Goal: Transaction & Acquisition: Purchase product/service

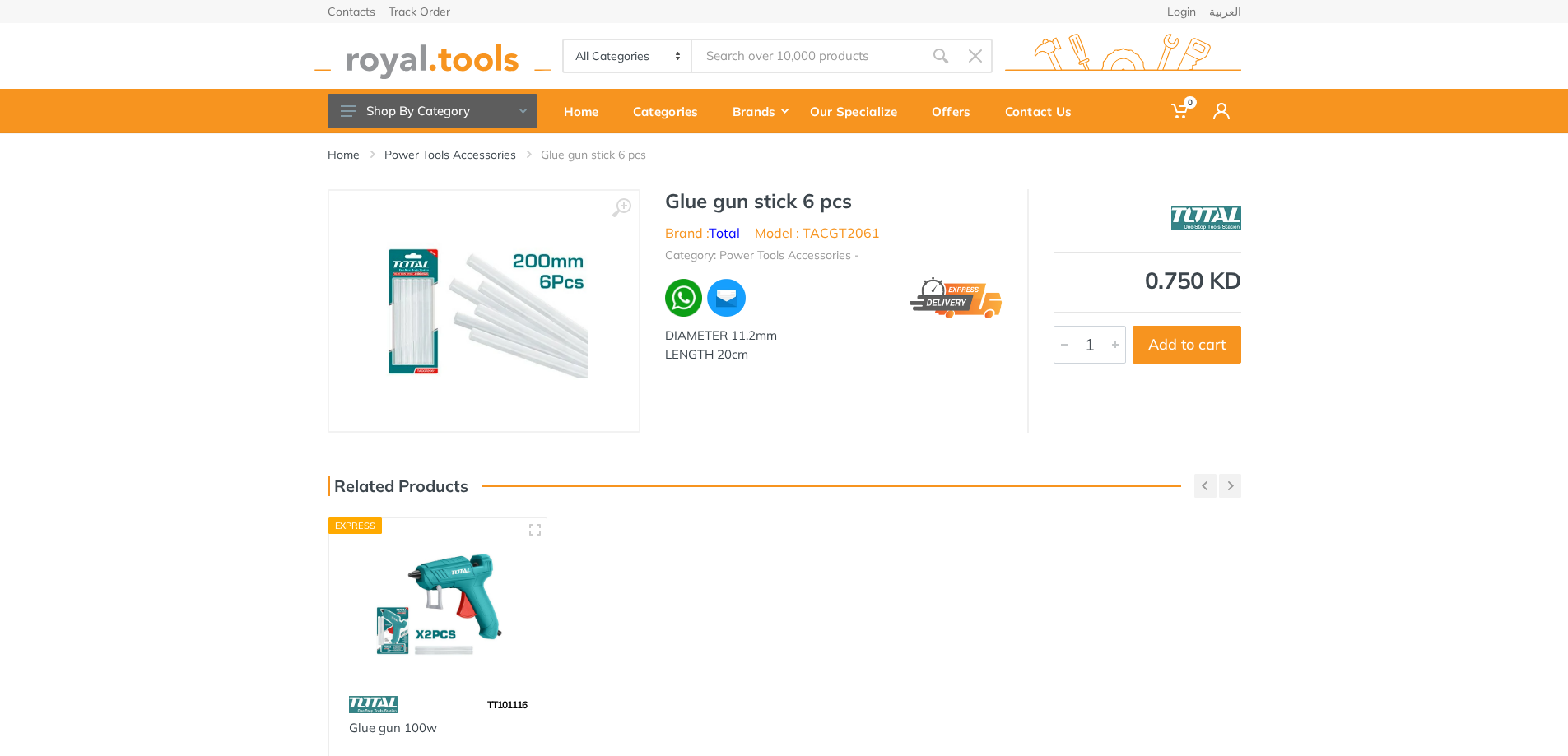
click at [865, 459] on div "Home Power Tools Accessories Glue gun stick 6 pcs ‹ › 1" at bounding box center [784, 510] width 1568 height 755
click at [1040, 342] on div at bounding box center [1115, 345] width 20 height 37
click at [1040, 341] on div at bounding box center [1115, 345] width 20 height 37
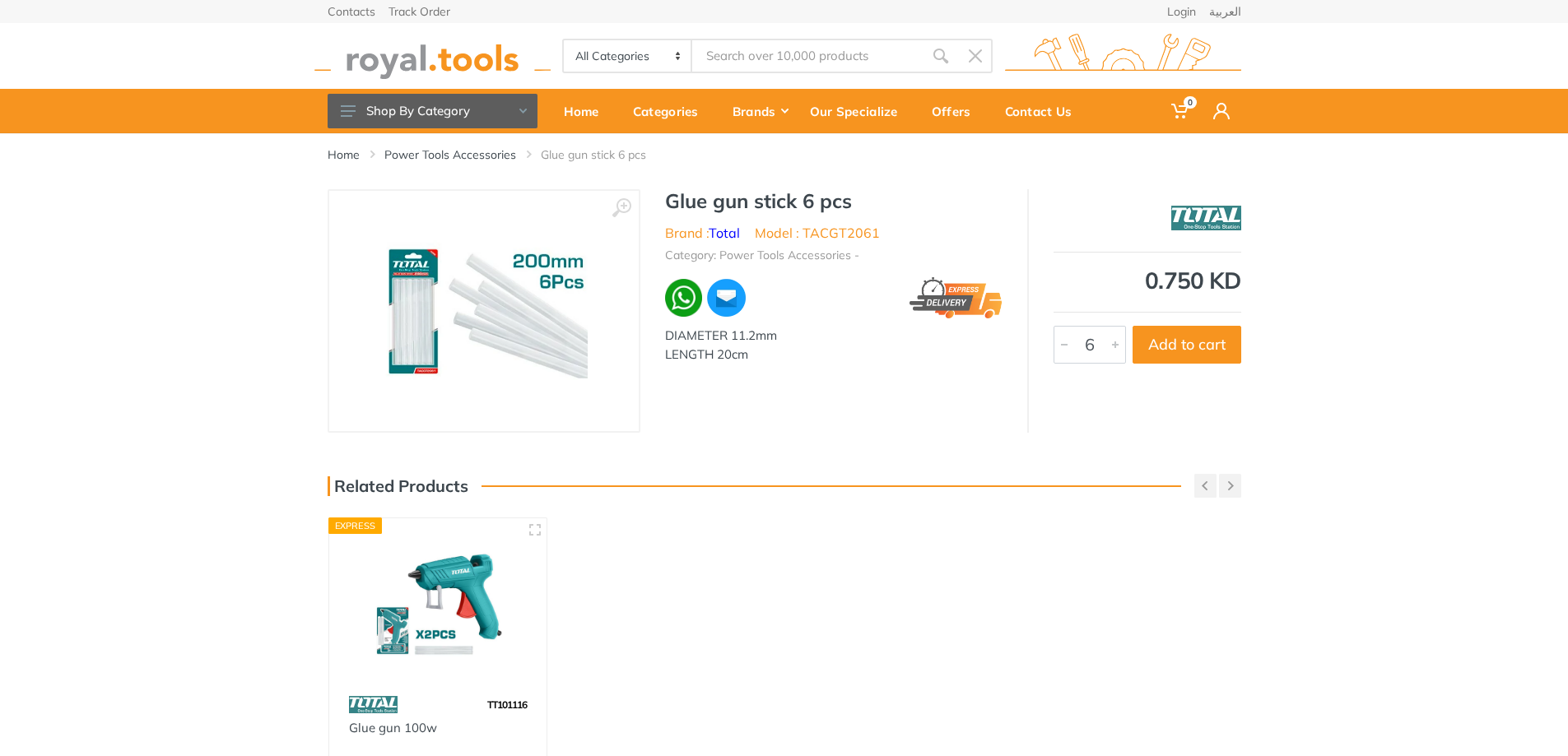
click at [1040, 345] on div at bounding box center [1115, 345] width 20 height 37
click at [1040, 351] on button "Add to cart" at bounding box center [1187, 345] width 109 height 38
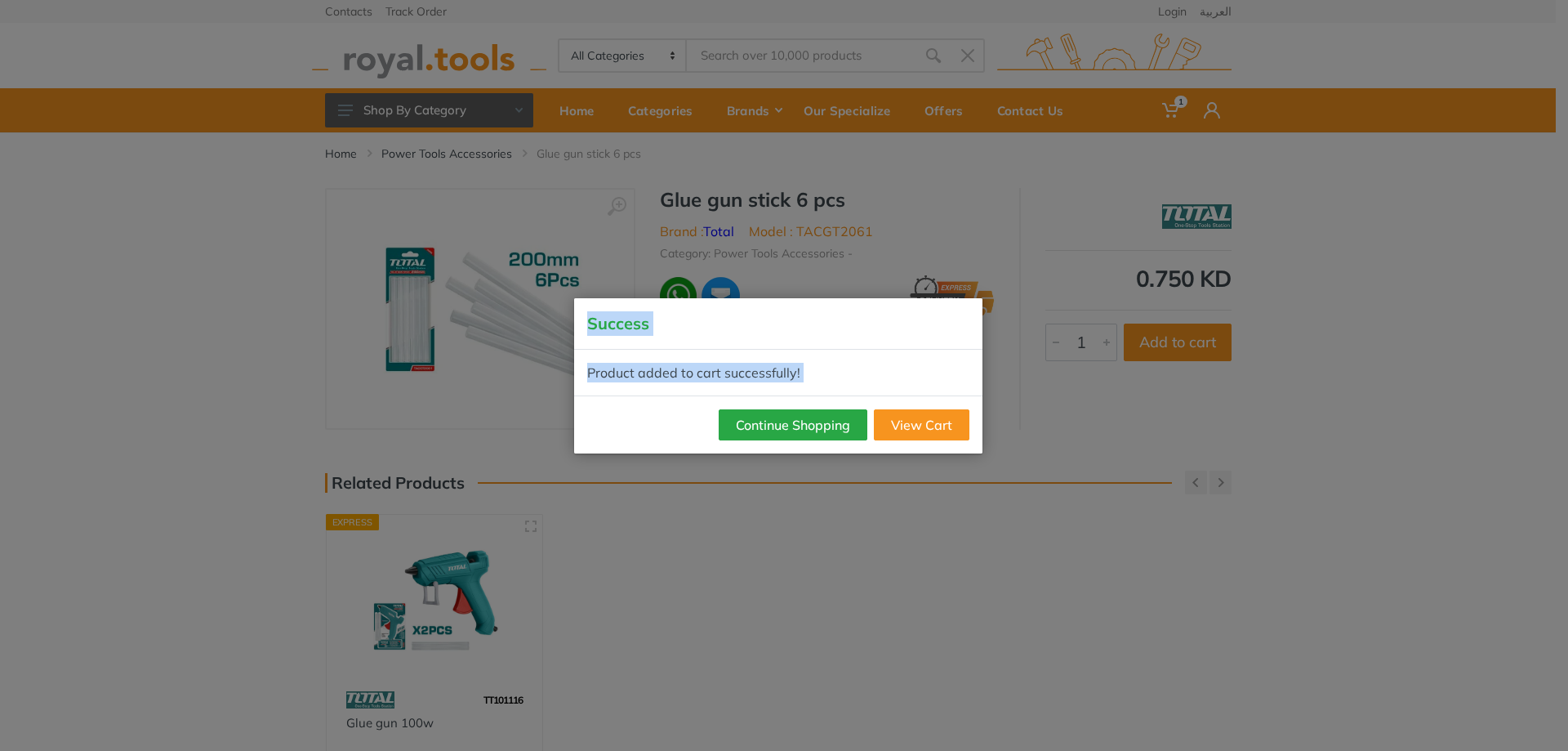
click at [469, 456] on div "Success Product added to cart successfully! Continue Shopping View Cart" at bounding box center [784, 376] width 1568 height 751
click at [741, 427] on button "Continue Shopping" at bounding box center [793, 425] width 148 height 31
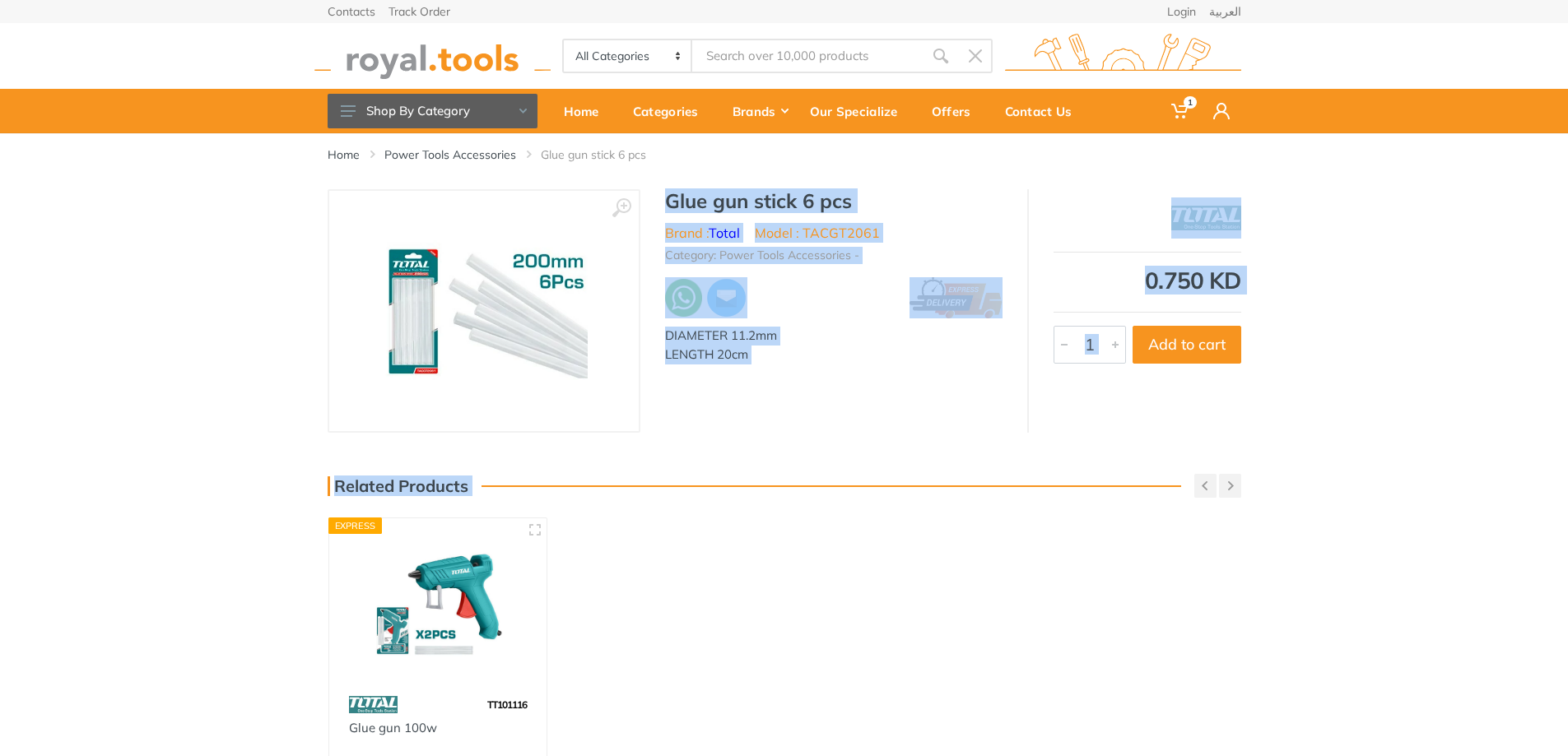
click at [79, 372] on div "‹ › Glue gun stick 6 pcs Brand : Total 5290 1" at bounding box center [784, 311] width 1568 height 243
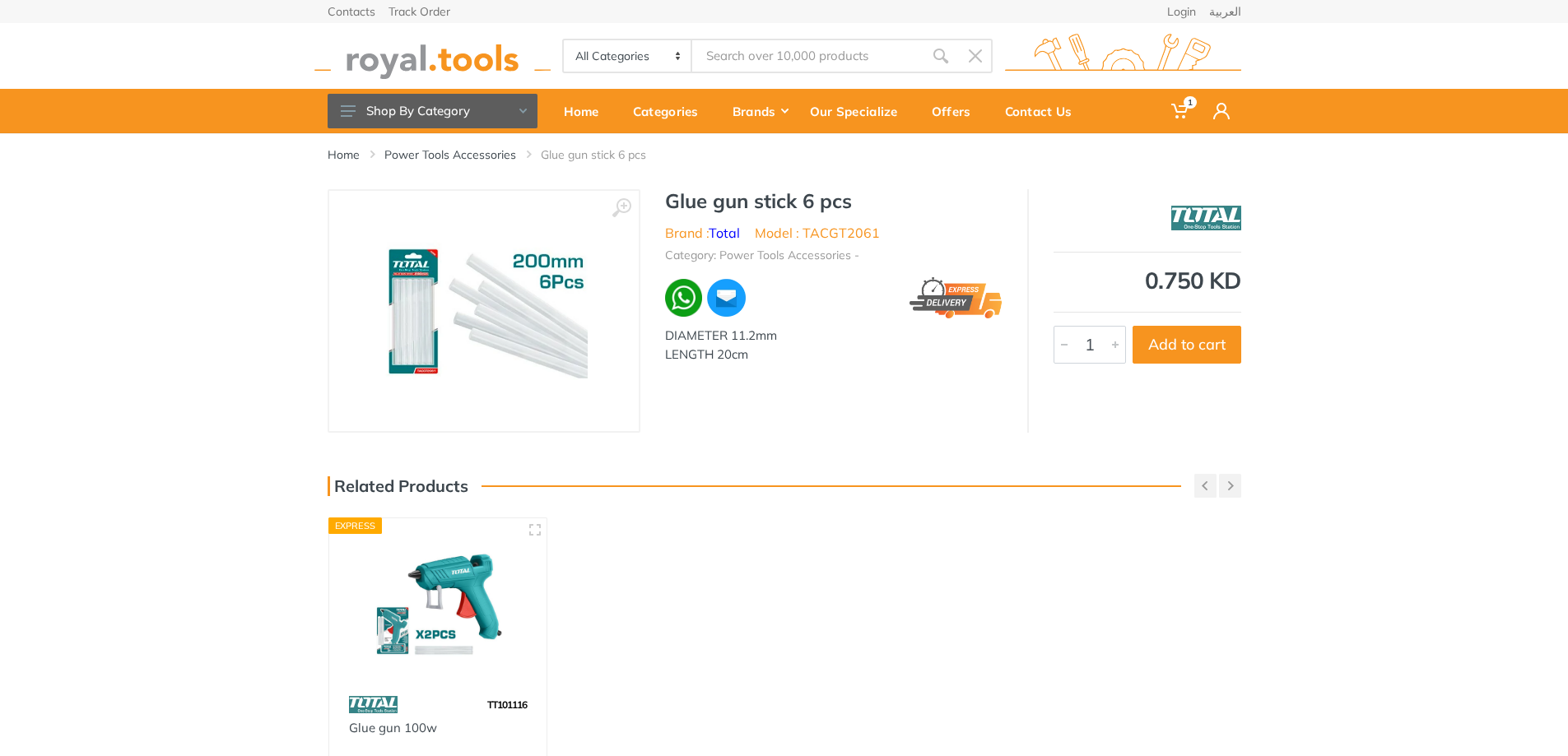
click at [761, 459] on div "Home Power Tools Accessories Glue gun stick 6 pcs ‹ › 1" at bounding box center [784, 510] width 1568 height 755
click at [1040, 346] on div at bounding box center [1115, 345] width 20 height 37
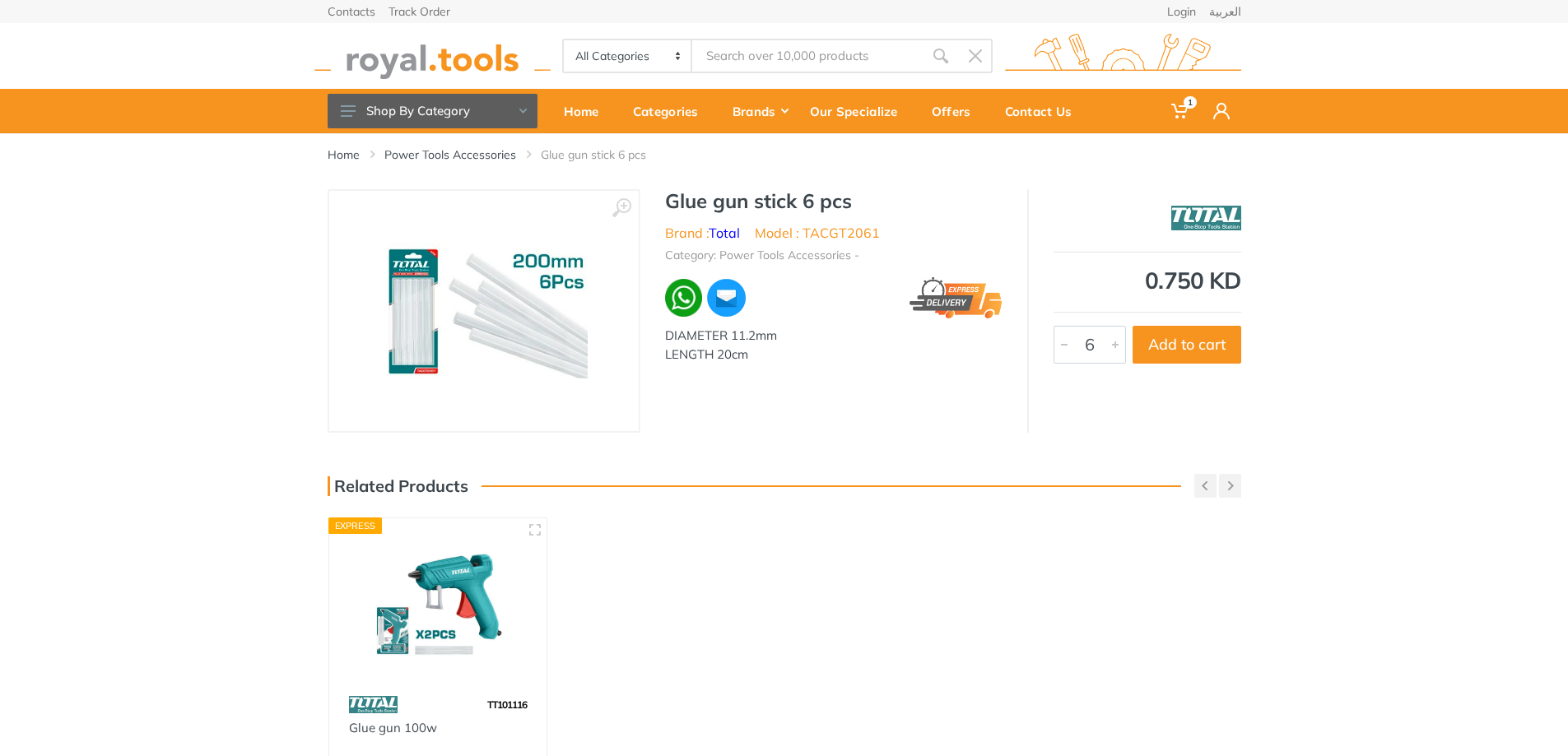
click at [1040, 346] on div at bounding box center [1115, 345] width 20 height 37
click at [1040, 341] on div at bounding box center [1064, 345] width 20 height 37
click at [1040, 349] on button "Add to cart" at bounding box center [1187, 345] width 109 height 38
type input "1"
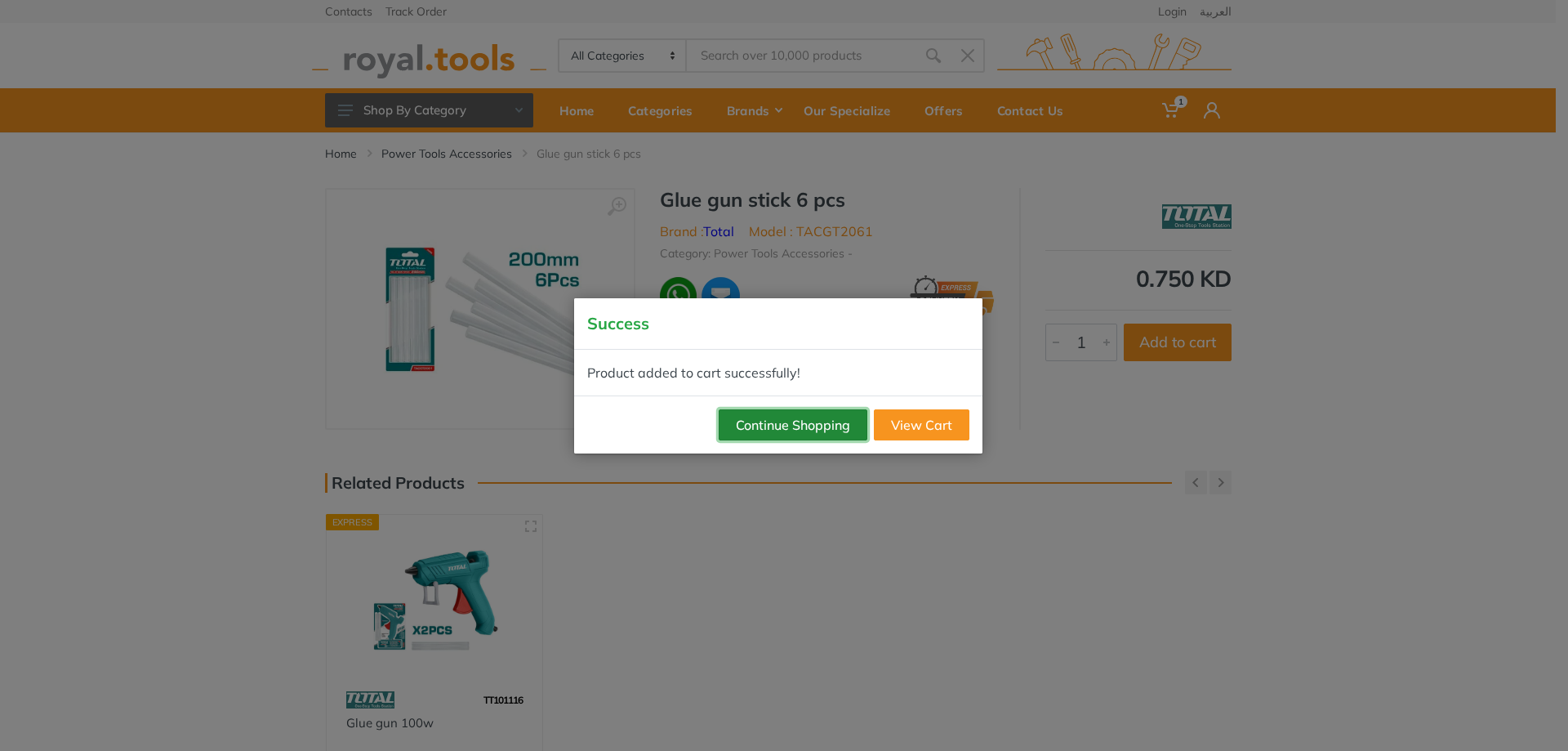
click at [787, 431] on button "Continue Shopping" at bounding box center [793, 425] width 148 height 31
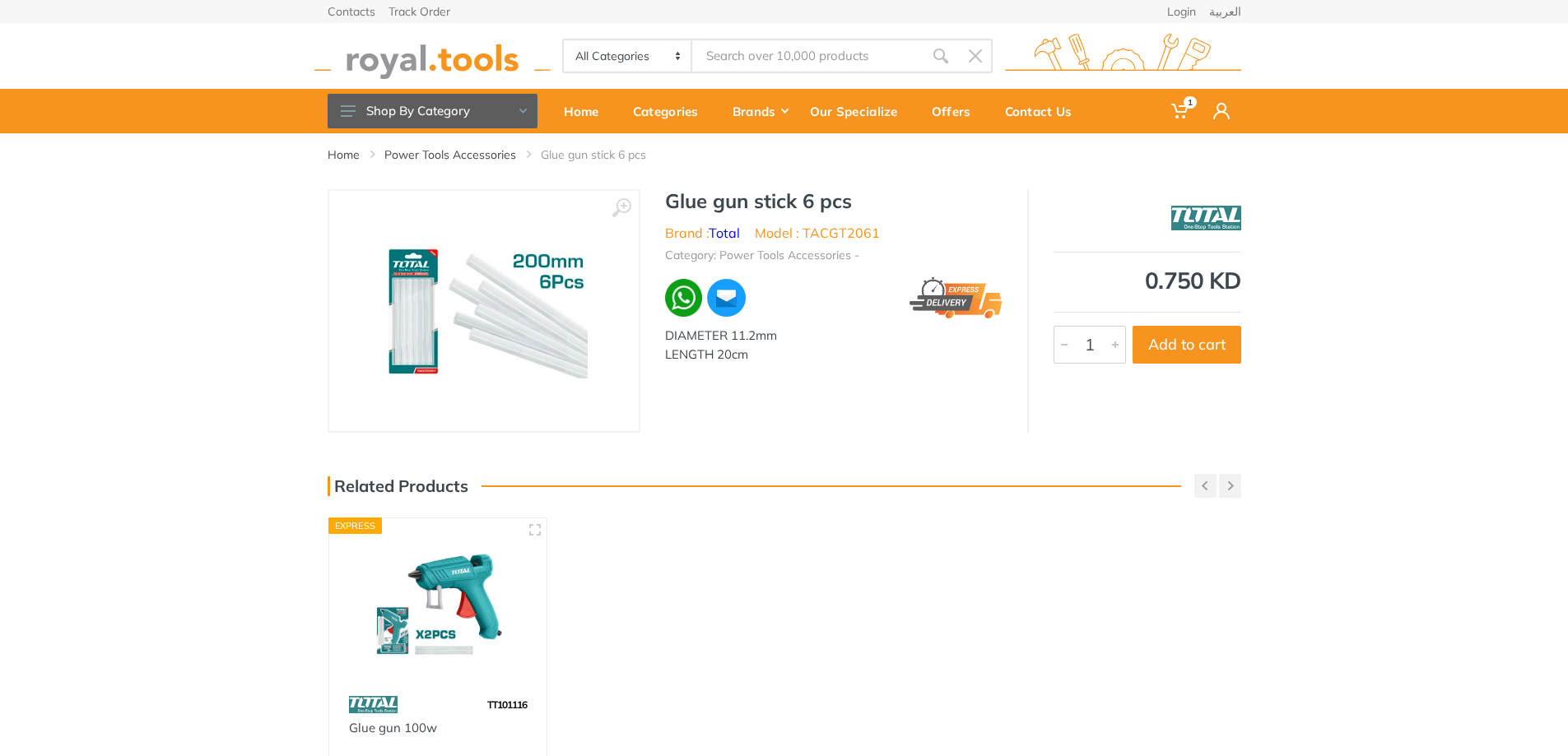
click at [450, 459] on img at bounding box center [438, 603] width 189 height 140
click at [1040, 282] on div "‹ › Glue gun stick 6 pcs Brand : Total 5290 1" at bounding box center [784, 311] width 1568 height 243
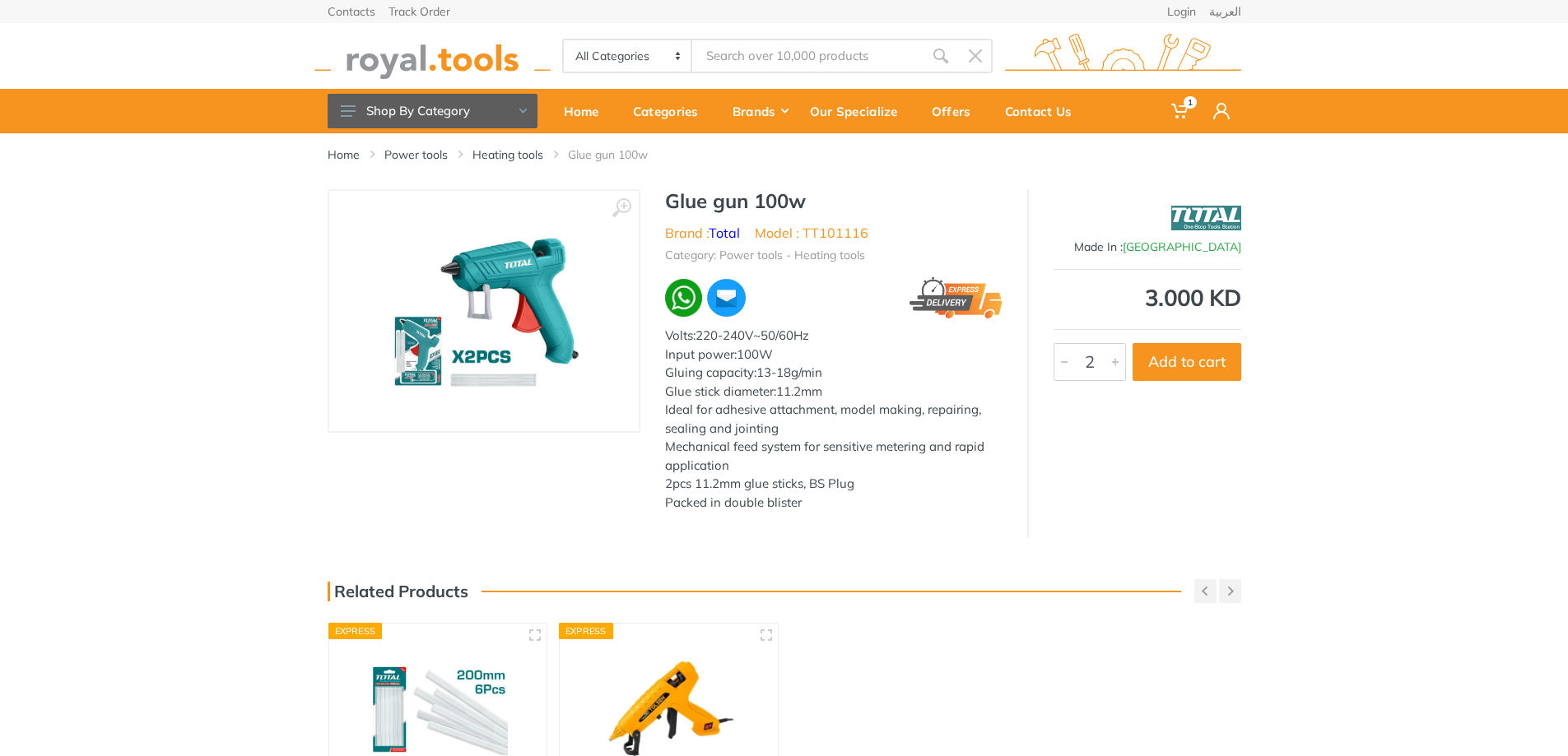
click at [1040, 355] on div at bounding box center [1115, 362] width 20 height 37
click at [1040, 373] on button "Add to cart" at bounding box center [1187, 362] width 109 height 38
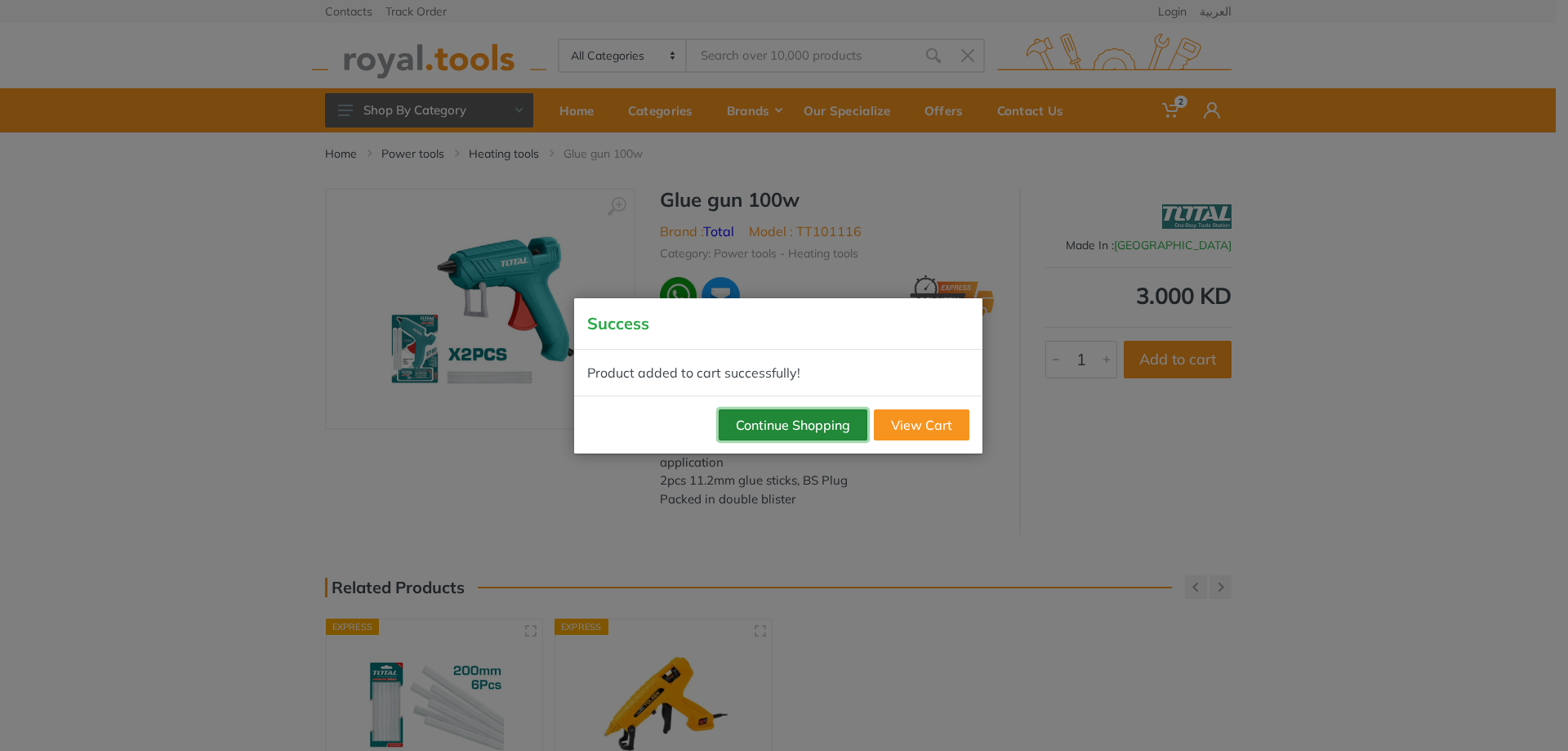
click at [836, 415] on button "Continue Shopping" at bounding box center [793, 425] width 148 height 31
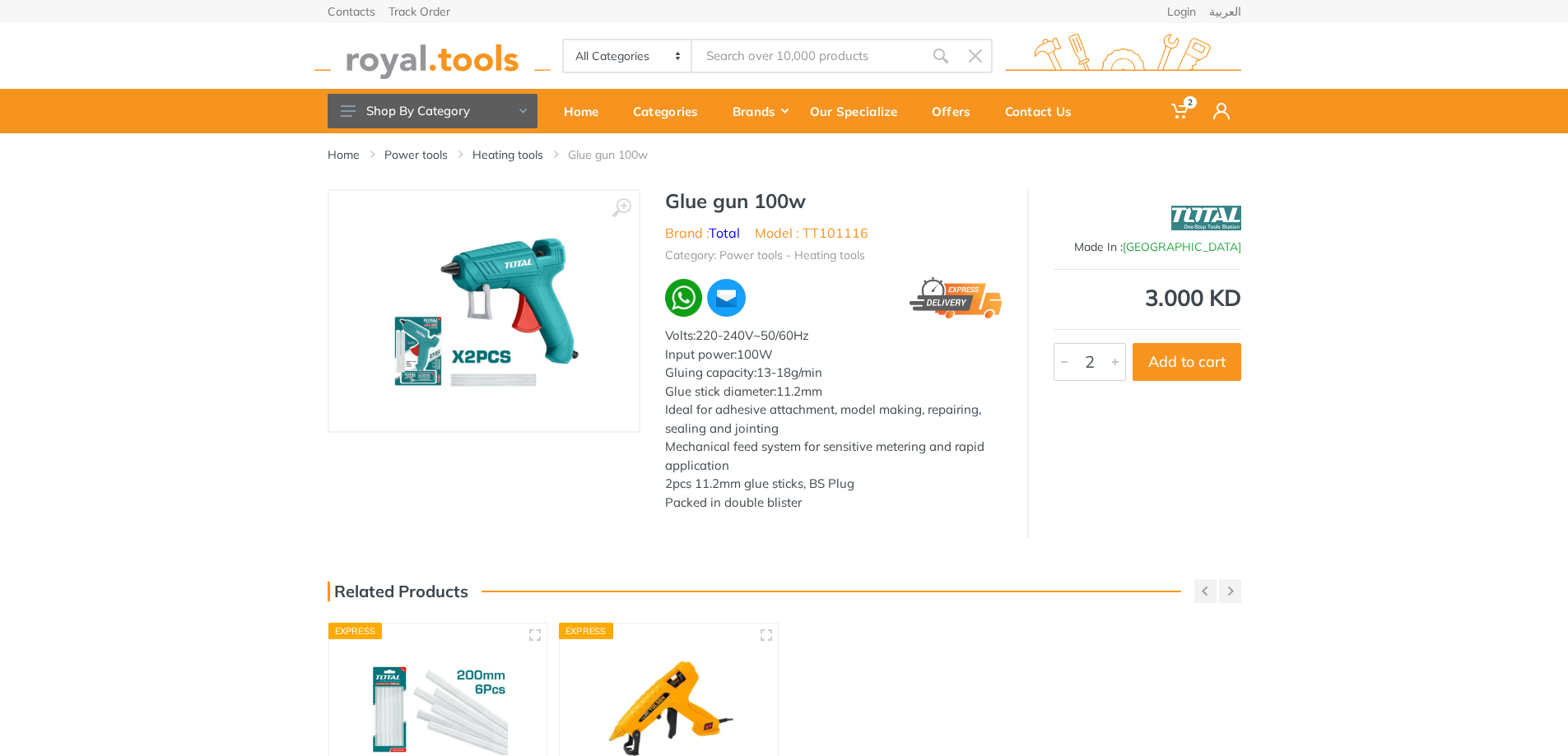
click at [1040, 364] on div at bounding box center [1115, 362] width 20 height 37
click at [1040, 369] on button "Add to cart" at bounding box center [1187, 362] width 109 height 38
type input "1"
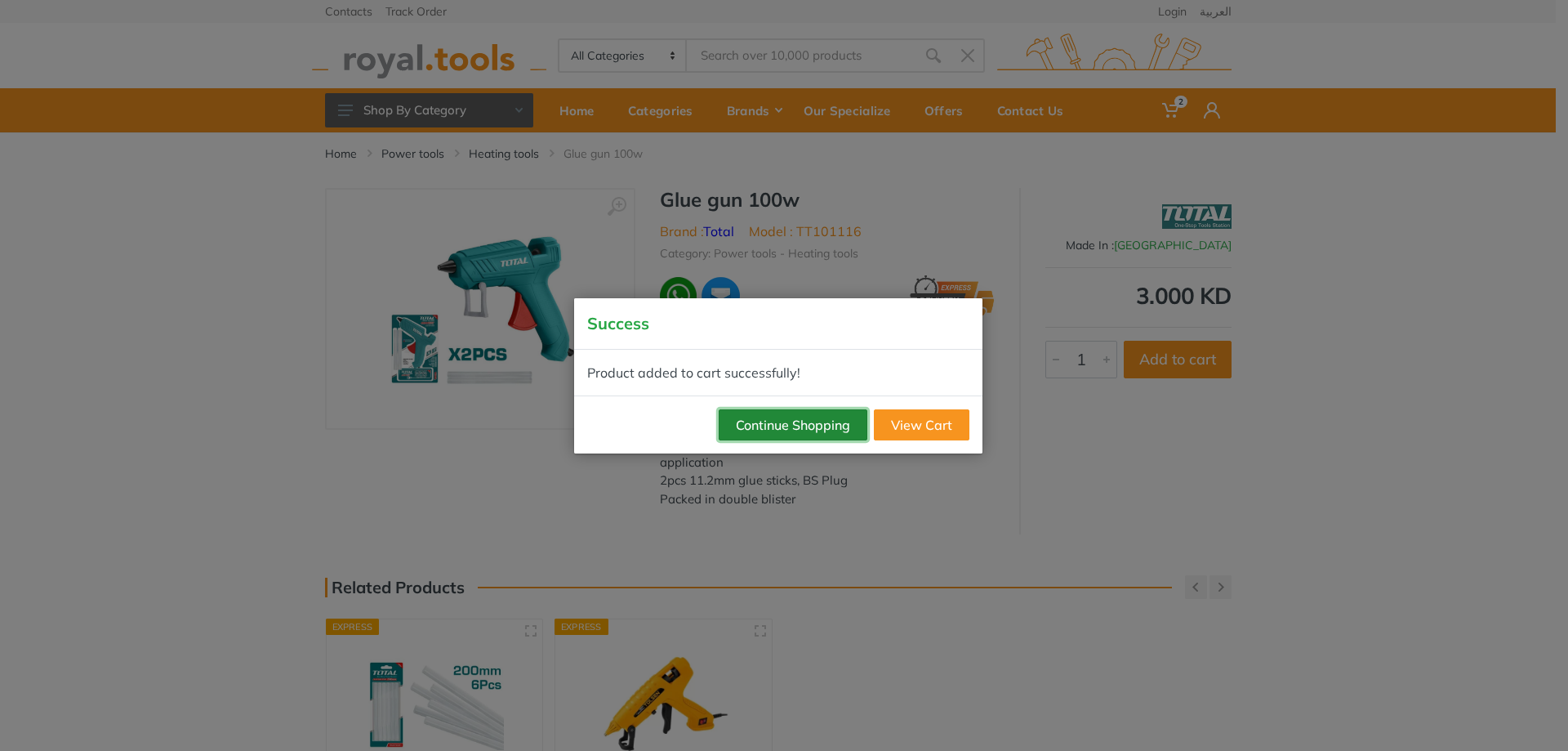
click at [833, 421] on button "Continue Shopping" at bounding box center [793, 425] width 148 height 31
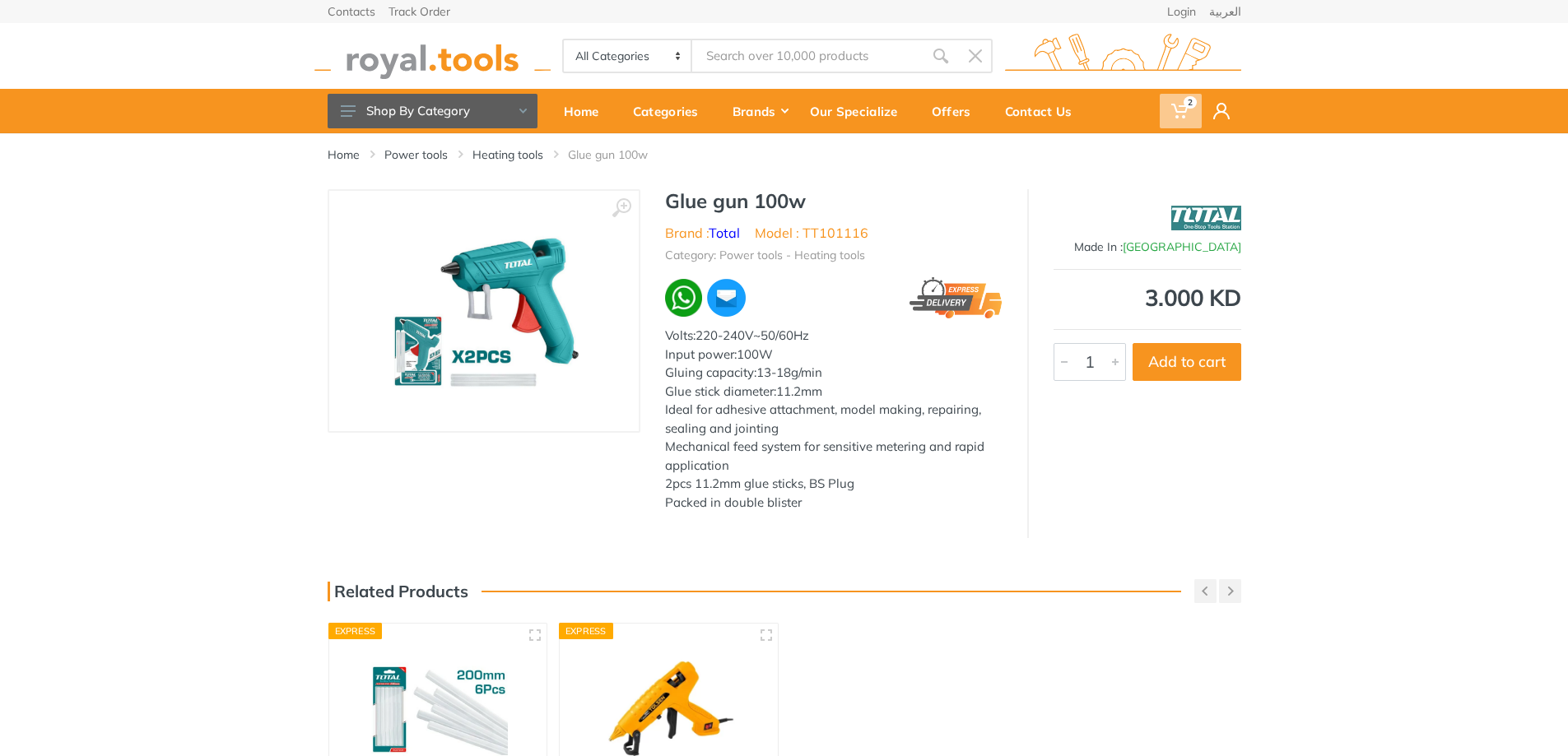
drag, startPoint x: 1183, startPoint y: 106, endPoint x: 1185, endPoint y: 115, distance: 9.2
click at [1040, 107] on span "2" at bounding box center [1180, 111] width 42 height 35
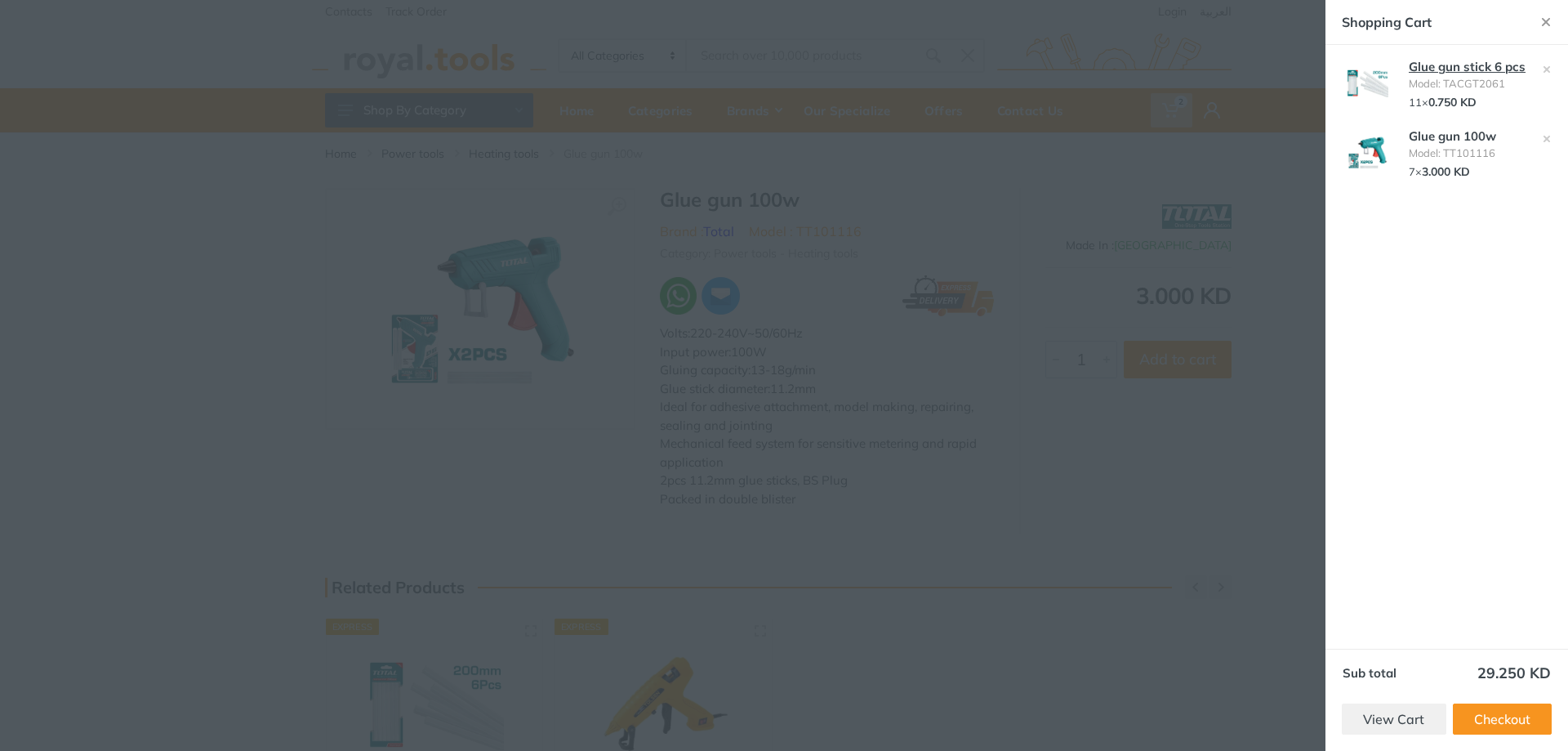
click at [1033, 68] on link "Glue gun stick 6 pcs" at bounding box center [1467, 66] width 117 height 16
click at [1033, 67] on link "Glue gun stick 6 pcs" at bounding box center [1467, 66] width 117 height 16
drag, startPoint x: 1549, startPoint y: 63, endPoint x: 1539, endPoint y: 79, distance: 18.9
click at [1033, 64] on button "button" at bounding box center [1547, 69] width 26 height 26
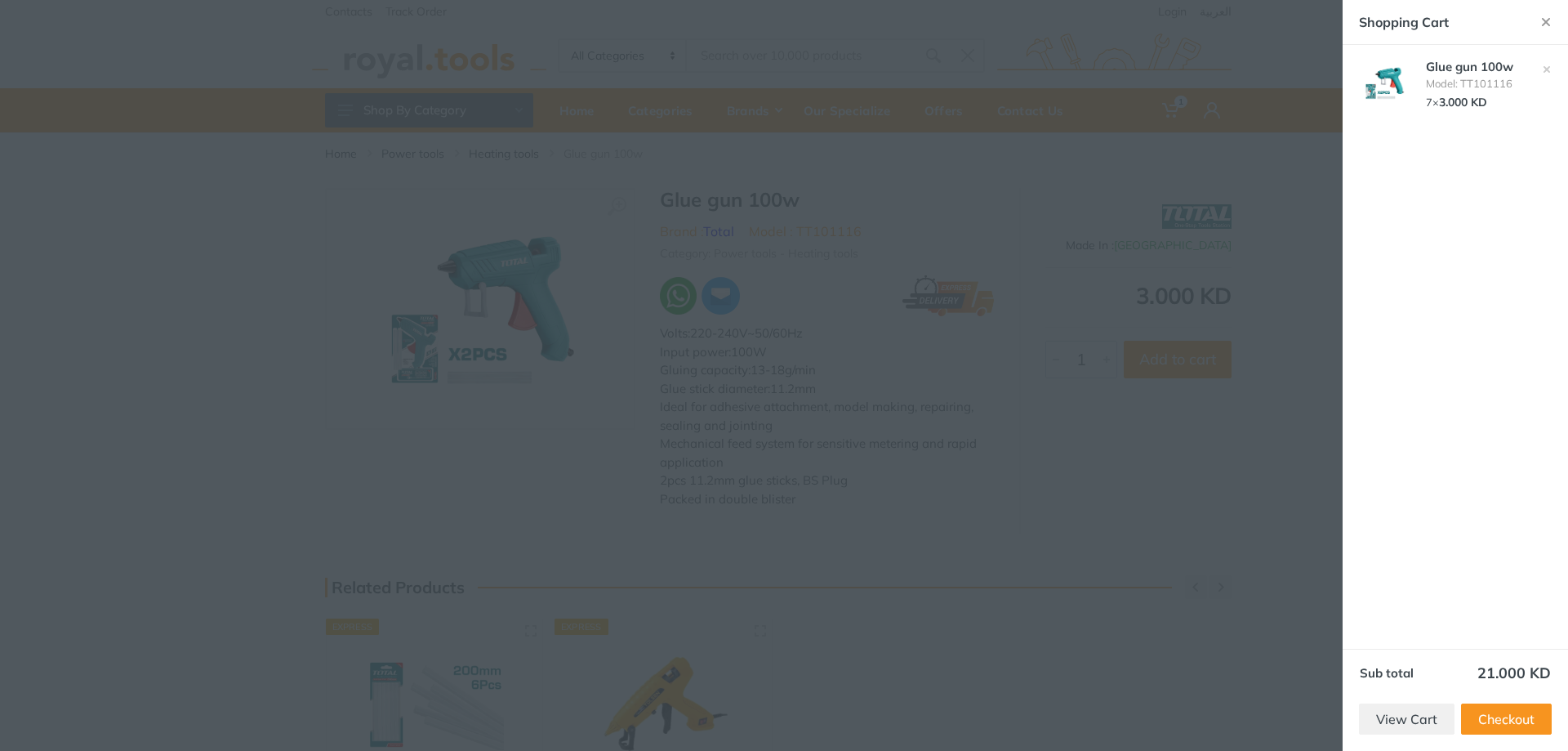
click at [1033, 456] on div at bounding box center [784, 376] width 1568 height 751
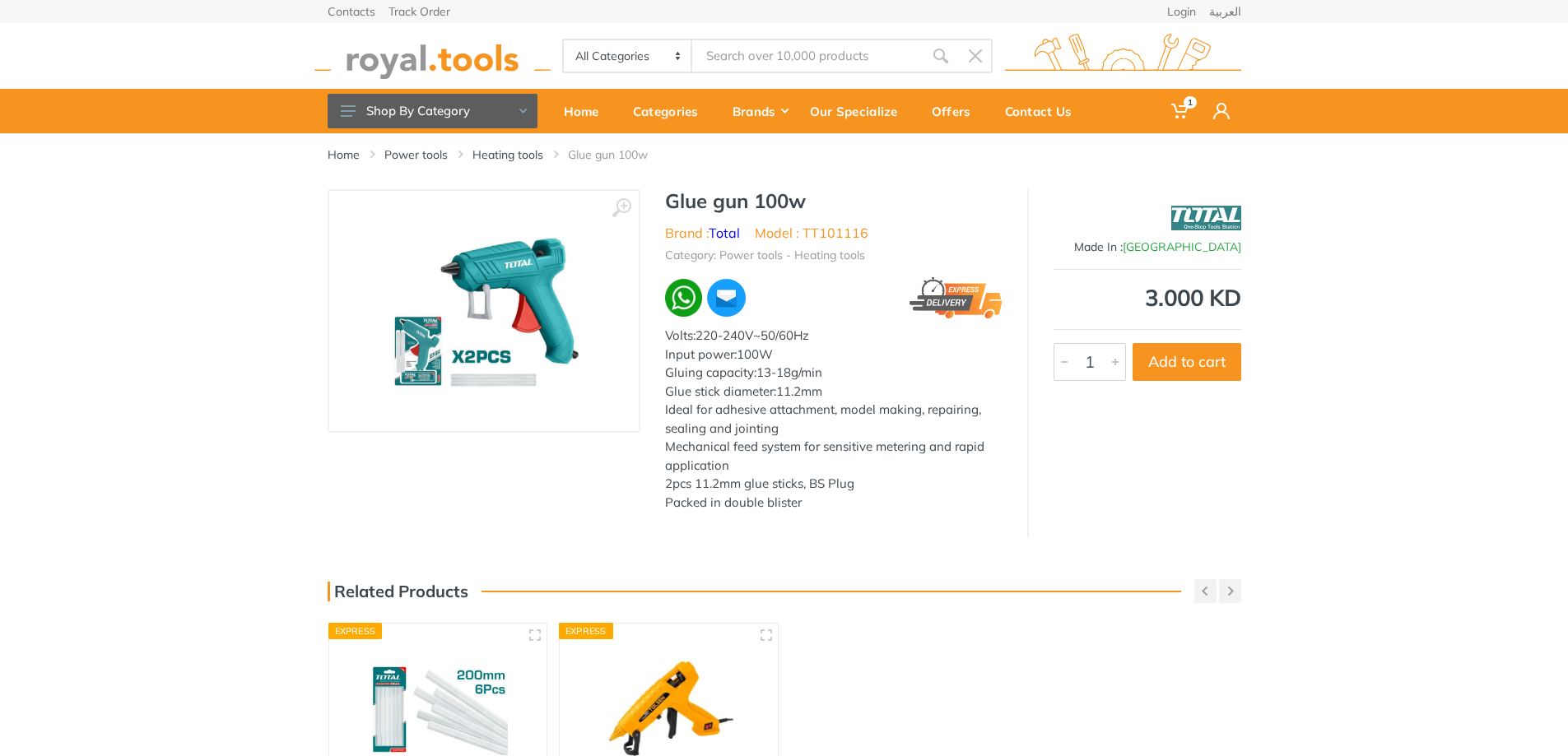
click at [391, 459] on img at bounding box center [438, 709] width 189 height 140
drag, startPoint x: 1462, startPoint y: 322, endPoint x: 1384, endPoint y: 260, distance: 99.6
click at [1040, 322] on div "‹ › Glue gun 100w Brand : Total Model : TT101116 6168" at bounding box center [784, 364] width 1568 height 349
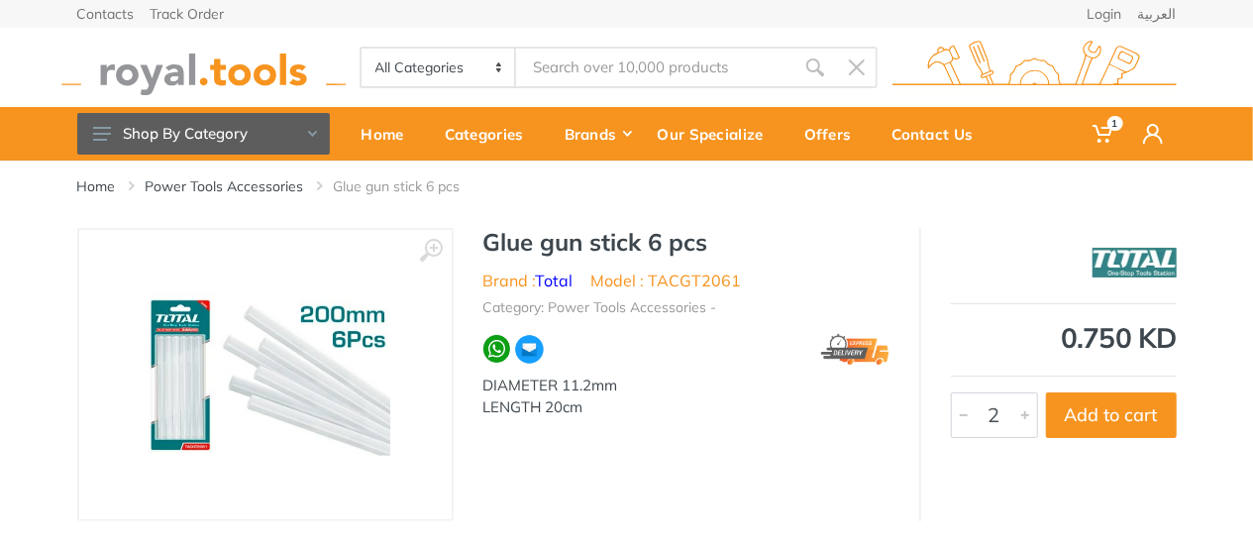
click at [1014, 413] on div at bounding box center [1025, 415] width 24 height 44
click at [1088, 413] on button "Add to cart" at bounding box center [1111, 415] width 131 height 46
type input "1"
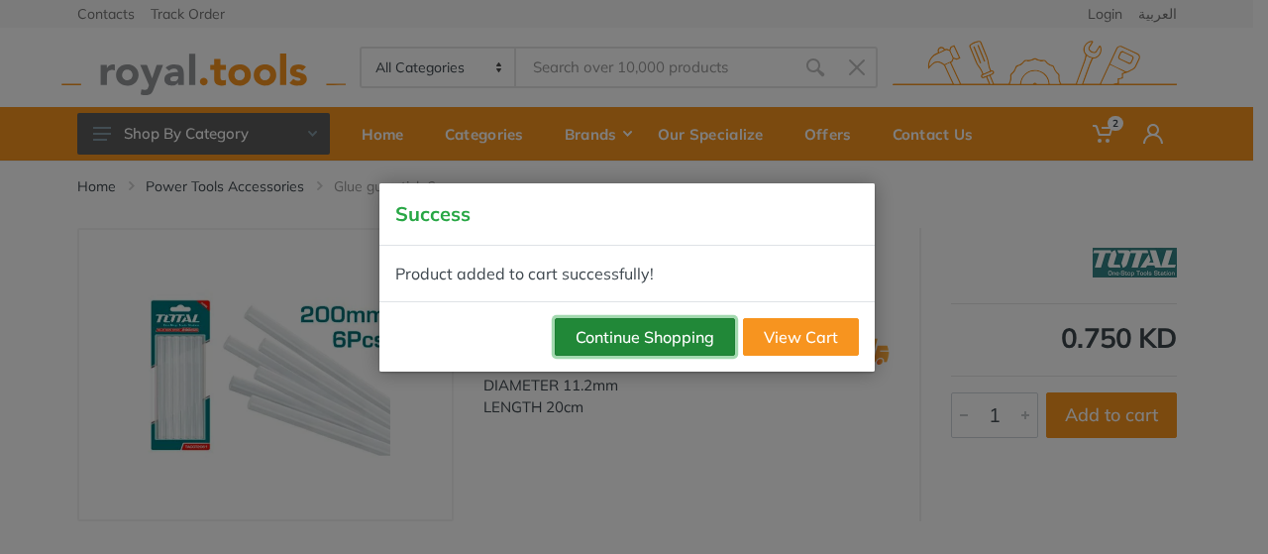
click at [698, 346] on button "Continue Shopping" at bounding box center [645, 337] width 180 height 38
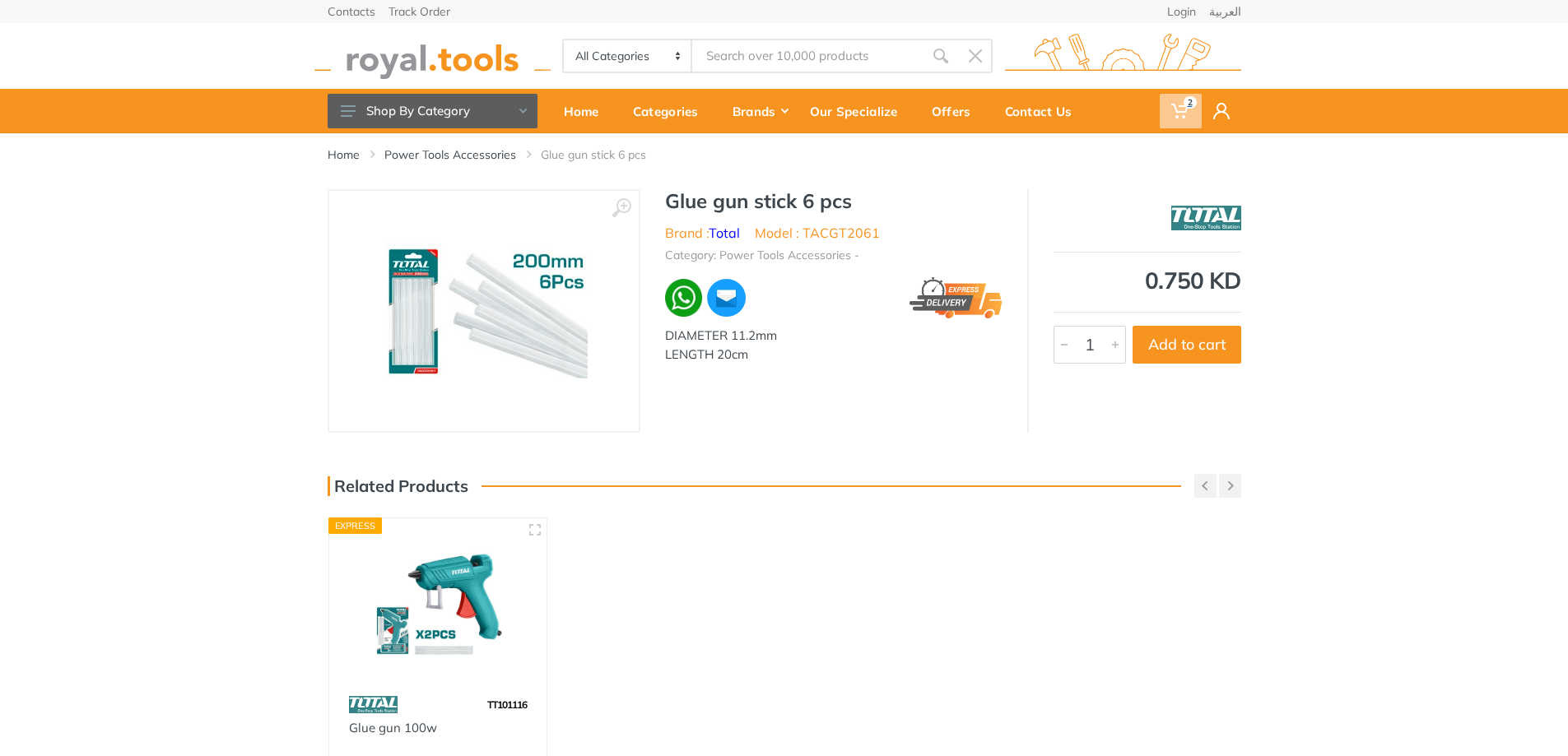
click at [1040, 120] on span "2" at bounding box center [1180, 111] width 42 height 35
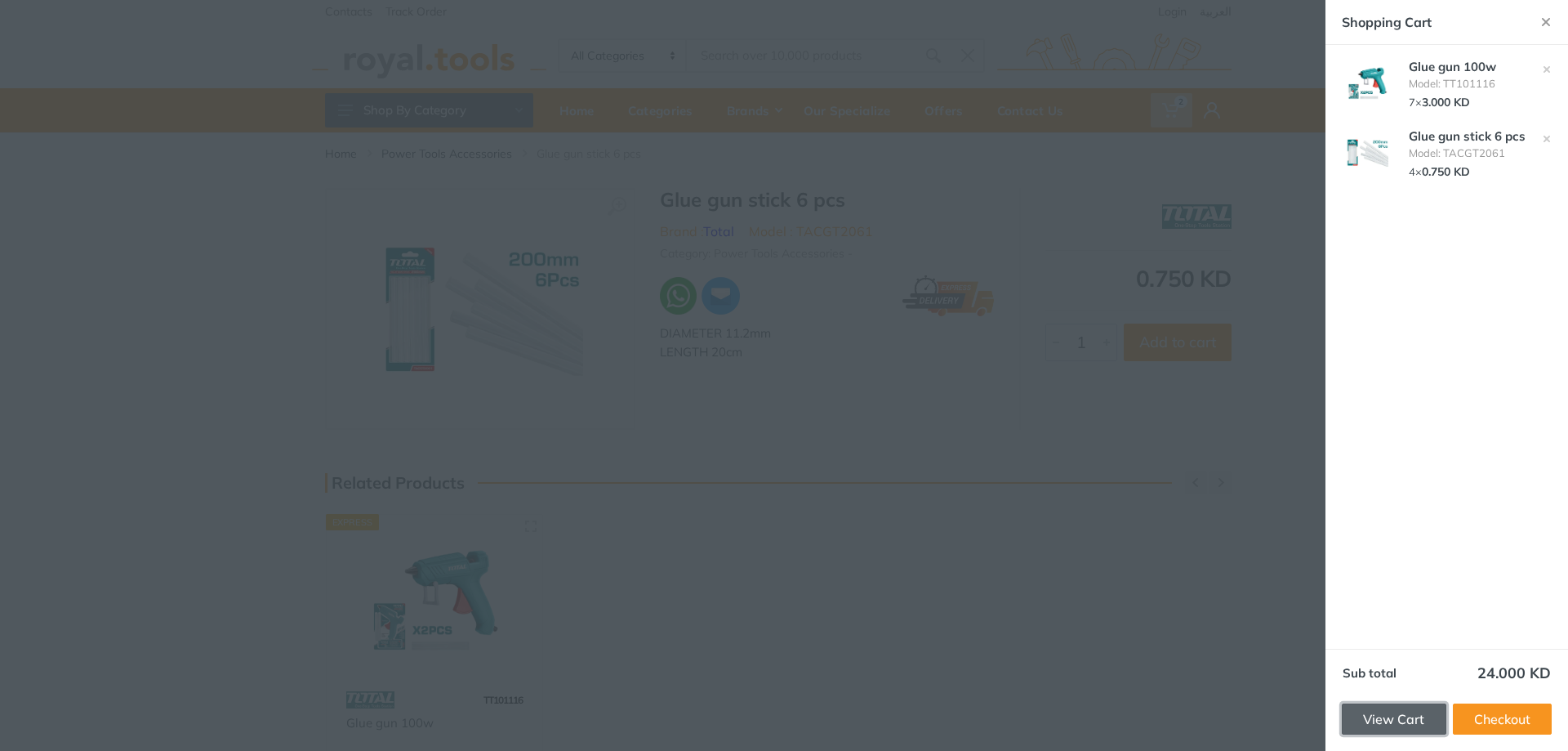
click at [1033, 456] on link "View Cart" at bounding box center [1394, 720] width 105 height 31
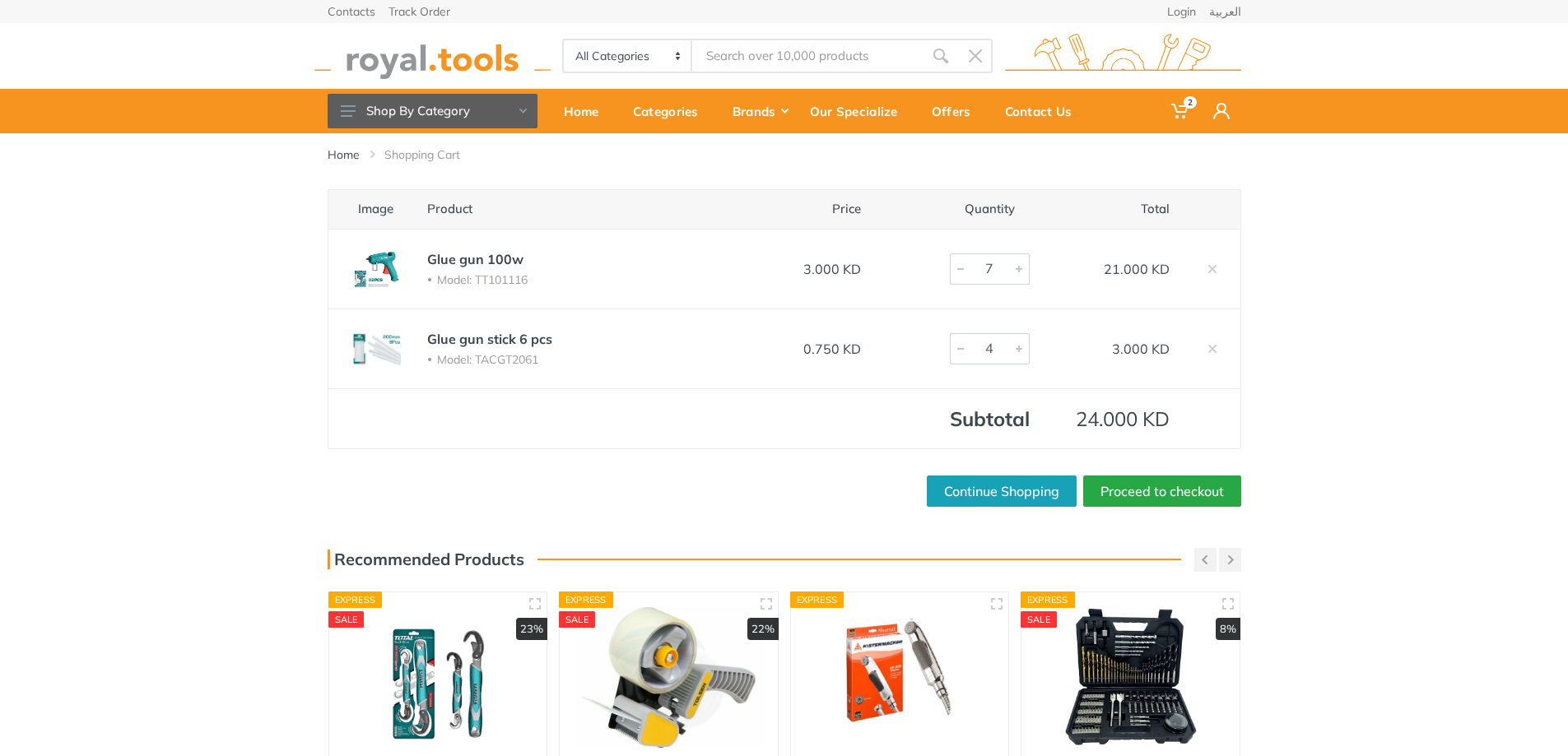
click at [808, 512] on div "Home Shopping Cart Image Product Price Quantity Total Glue gun 100w Model: TT10…" at bounding box center [784, 547] width 1568 height 829
click at [1122, 493] on link "Proceed to checkout" at bounding box center [1162, 491] width 158 height 32
type input "6"
click at [956, 270] on div at bounding box center [961, 269] width 20 height 30
drag, startPoint x: 212, startPoint y: 612, endPoint x: 241, endPoint y: 627, distance: 32.6
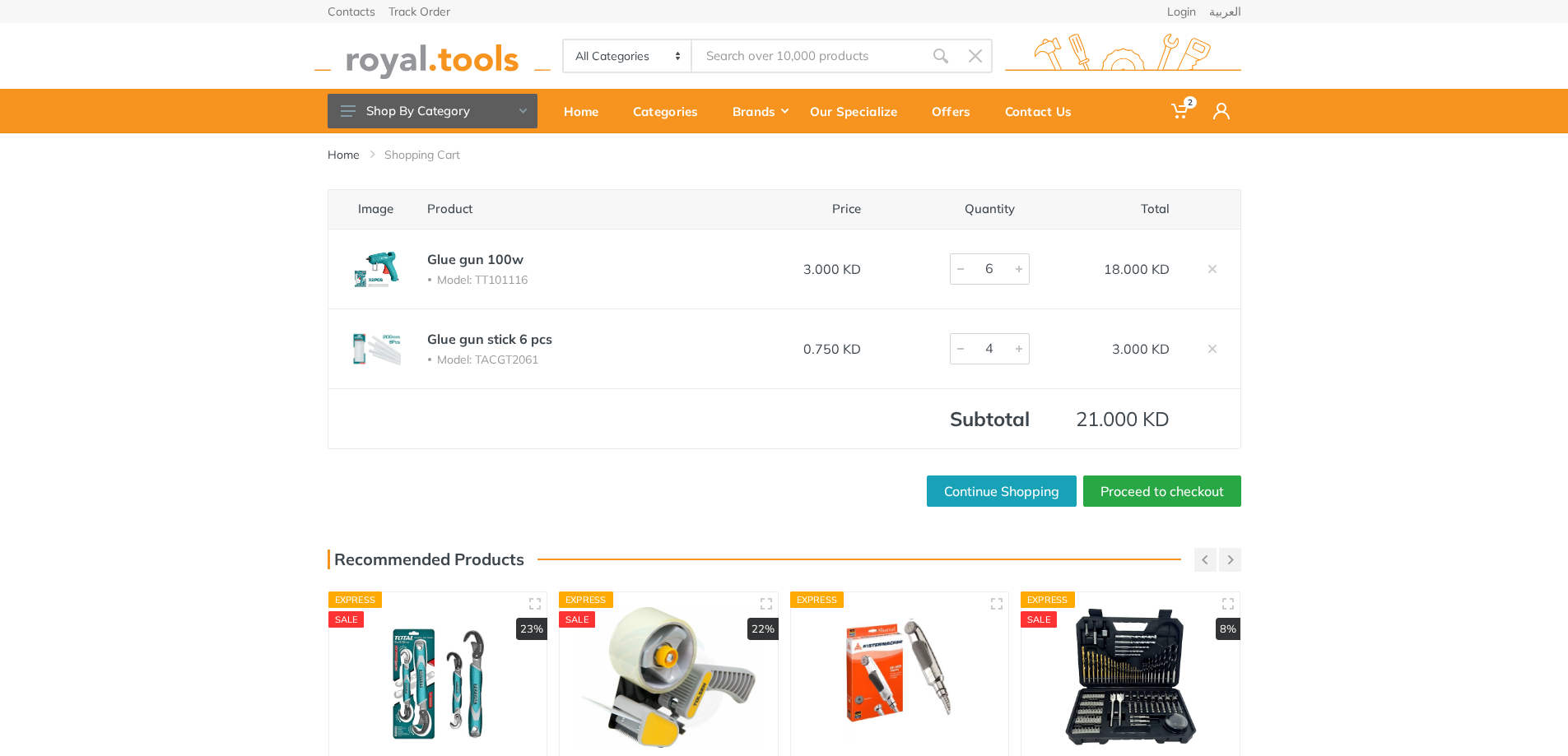
click at [212, 612] on div "Home Shopping Cart Image Product Price Quantity Total Glue gun 100w Model: TT10…" at bounding box center [784, 547] width 1568 height 829
click at [1491, 396] on div "Image Product Price Quantity Total Glue gun 100w Model: TT101116 3.000 KD 6 18.…" at bounding box center [784, 348] width 1568 height 317
click at [1167, 502] on link "Proceed to checkout" at bounding box center [1162, 491] width 158 height 32
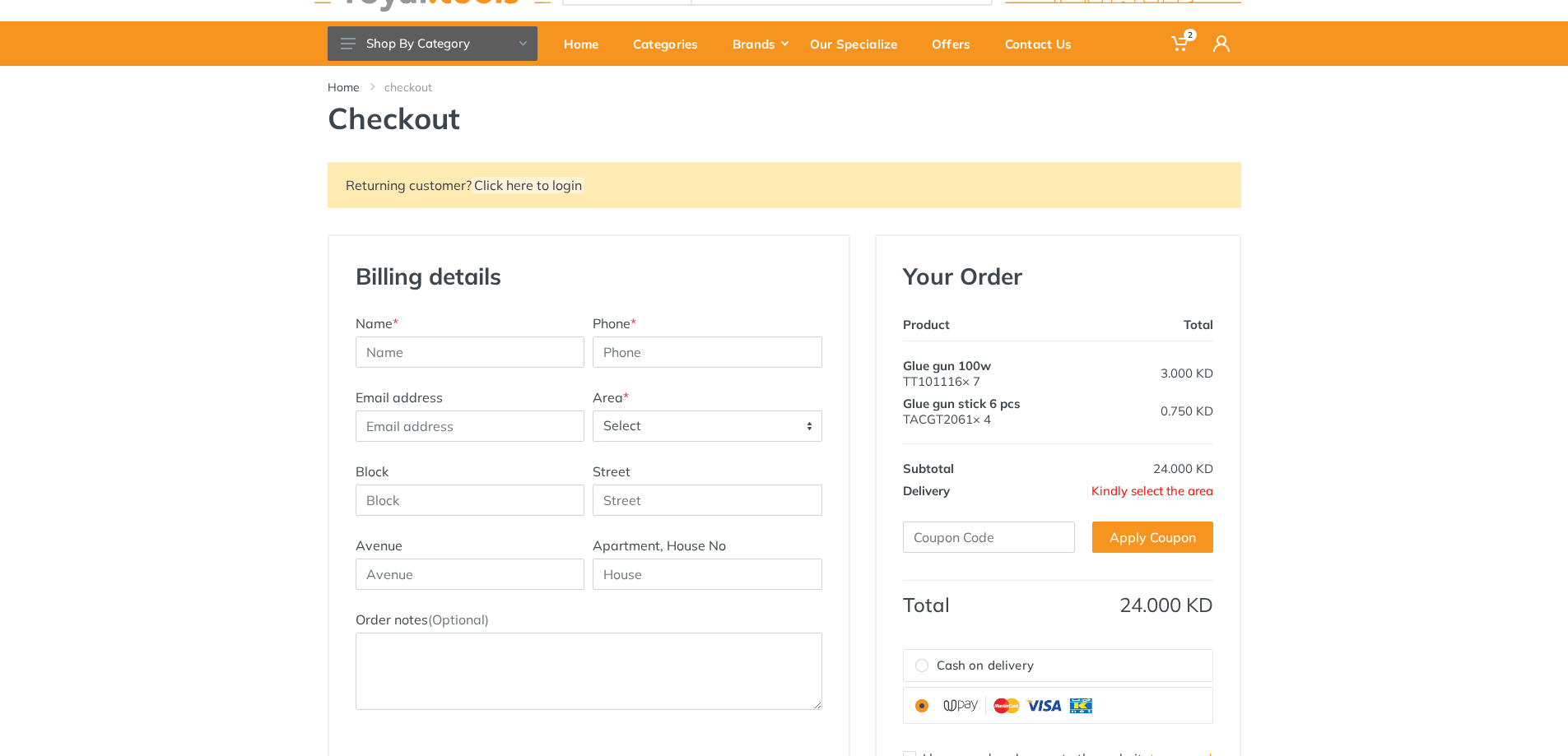
scroll to position [247, 0]
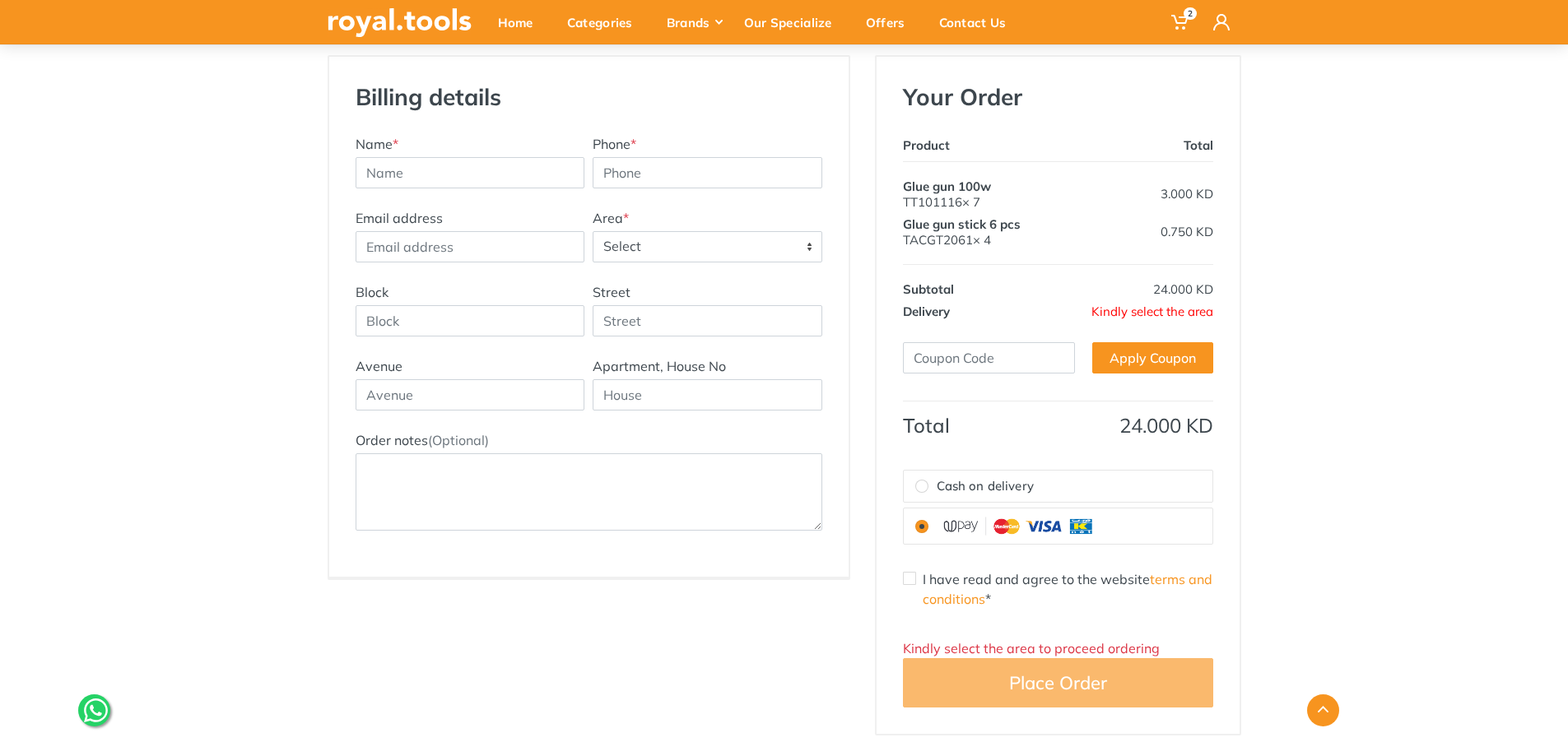
click at [1170, 312] on span "Kindly select the area" at bounding box center [1152, 311] width 122 height 16
click at [1137, 306] on span "Kindly select the area" at bounding box center [1152, 311] width 122 height 16
click at [1124, 312] on span "Kindly select the area" at bounding box center [1152, 311] width 122 height 16
click at [672, 257] on span "Select" at bounding box center [707, 247] width 228 height 30
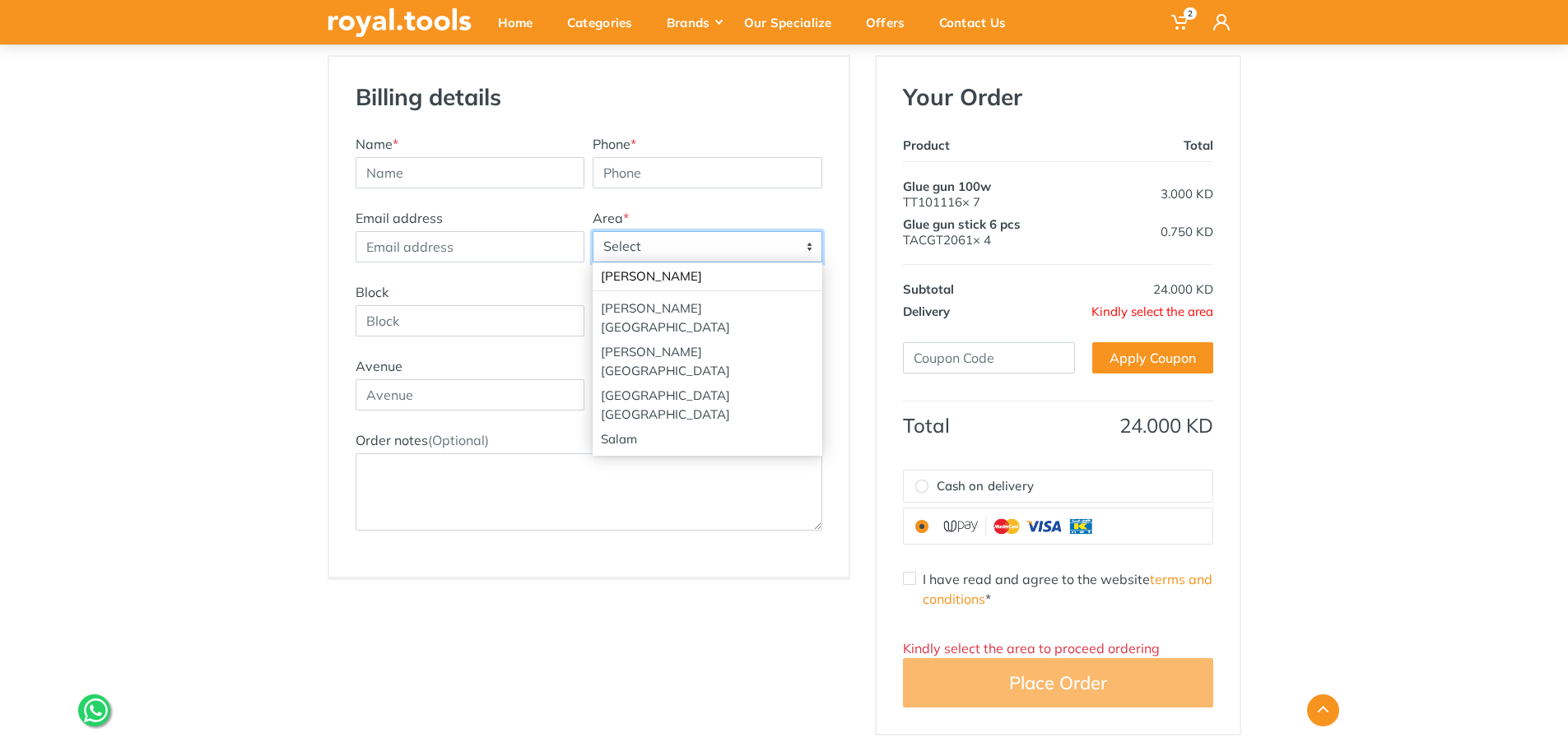
type input "[PERSON_NAME]"
select select "2"
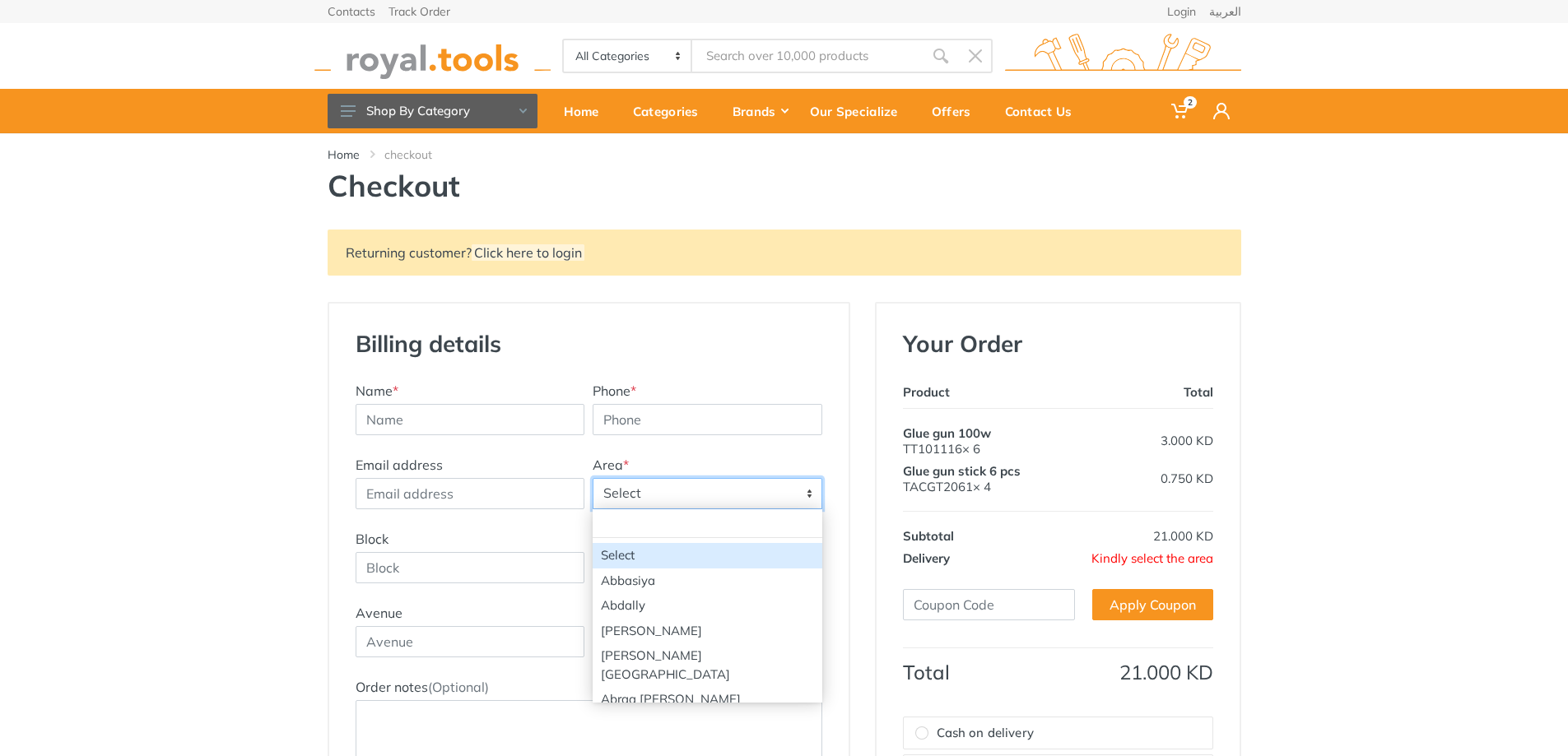
click at [637, 487] on span "Select" at bounding box center [707, 493] width 228 height 30
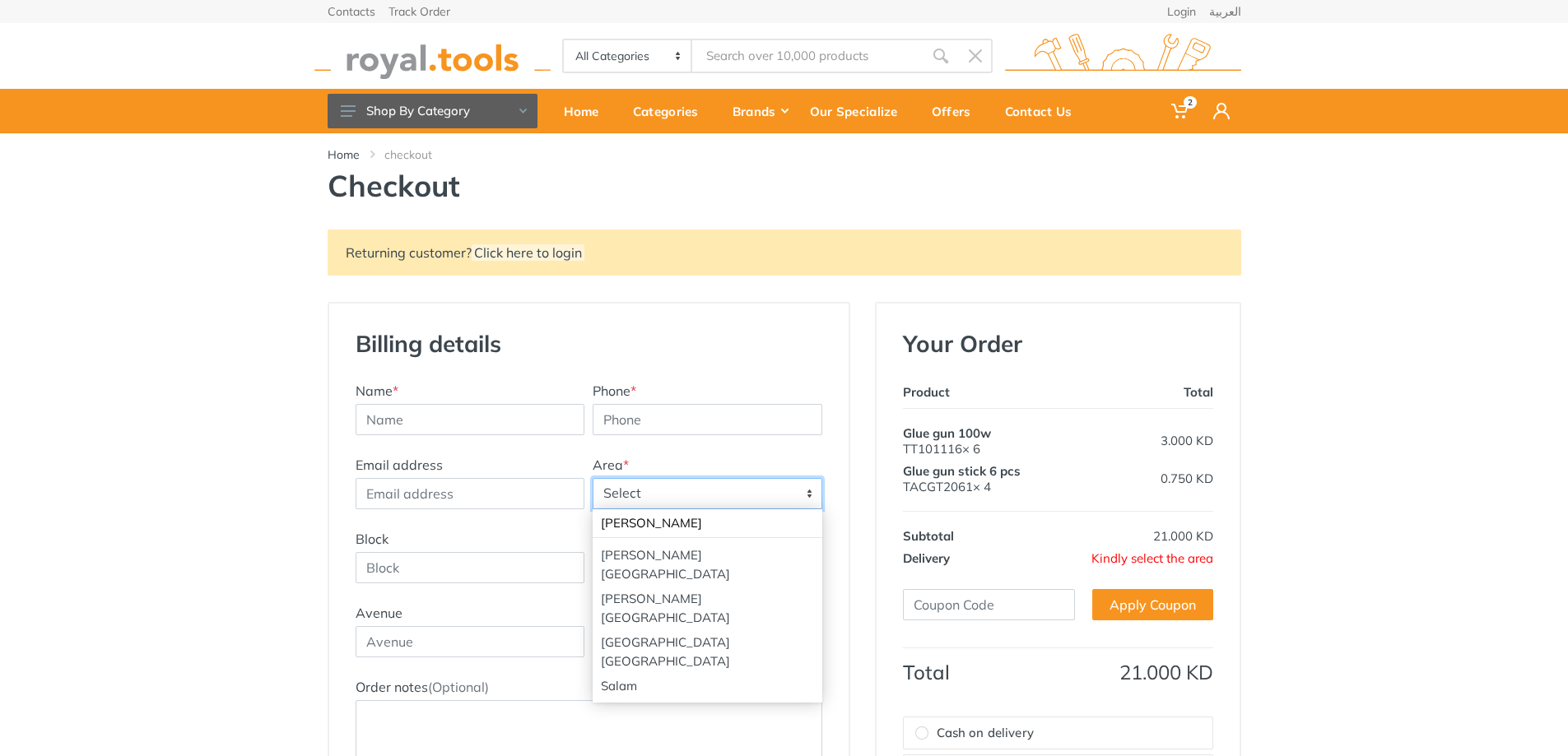
type input "[PERSON_NAME]"
select select "2"
